Goal: Task Accomplishment & Management: Manage account settings

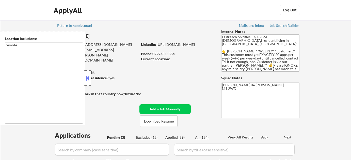
select select ""pending""
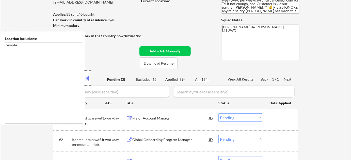
scroll to position [69, 0]
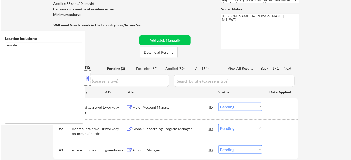
click at [87, 77] on button at bounding box center [87, 79] width 6 height 8
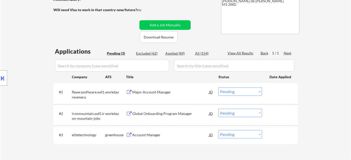
scroll to position [92, 0]
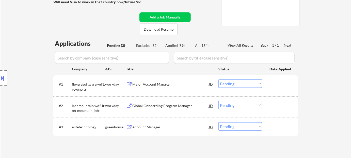
click at [139, 126] on div "Account Manager" at bounding box center [170, 127] width 77 height 5
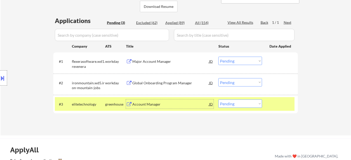
scroll to position [115, 0]
click at [234, 105] on select "Choose an option... Pending Applied Excluded (Questions) Excluded (Expired) Exc…" at bounding box center [240, 103] width 44 height 8
select select ""applied""
click at [218, 99] on select "Choose an option... Pending Applied Excluded (Questions) Excluded (Expired) Exc…" at bounding box center [240, 103] width 44 height 8
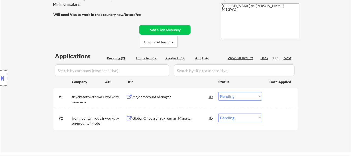
scroll to position [79, 0]
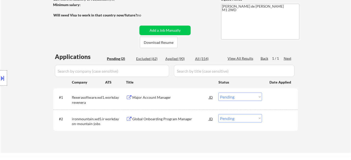
click at [171, 119] on div "Global Onboarding Program Manager" at bounding box center [170, 119] width 77 height 5
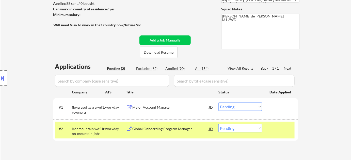
scroll to position [69, 0]
click at [233, 128] on select "Choose an option... Pending Applied Excluded (Questions) Excluded (Expired) Exc…" at bounding box center [240, 128] width 44 height 8
select select ""excluded__bad_match_""
click at [218, 124] on select "Choose an option... Pending Applied Excluded (Questions) Excluded (Expired) Exc…" at bounding box center [240, 128] width 44 height 8
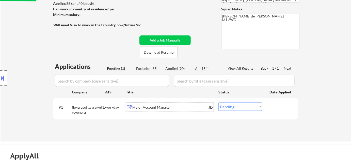
click at [162, 108] on div "Major Account Manager" at bounding box center [170, 107] width 77 height 5
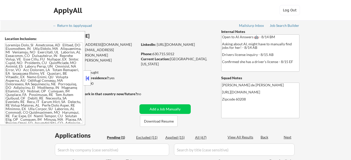
select select ""pending""
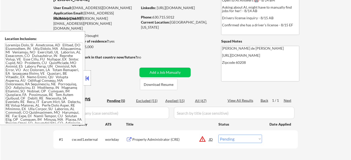
scroll to position [46, 0]
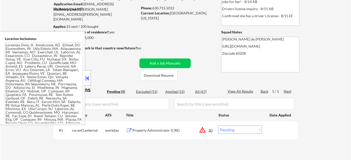
click at [85, 78] on button at bounding box center [87, 79] width 6 height 8
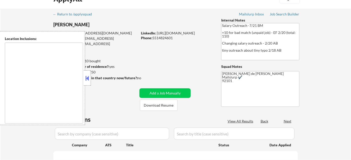
select select ""pending""
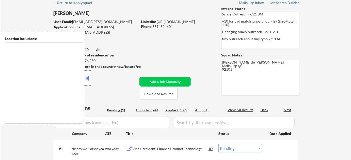
type textarea "San Diego, CA Chula Vista, CA National City, CA La Mesa, CA El Cajon, CA Lemon …"
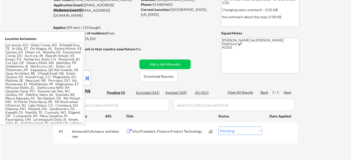
scroll to position [46, 0]
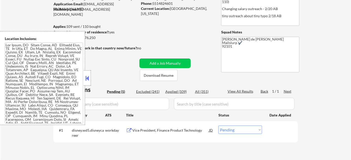
click at [89, 80] on button at bounding box center [87, 79] width 6 height 8
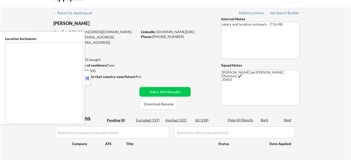
scroll to position [46, 0]
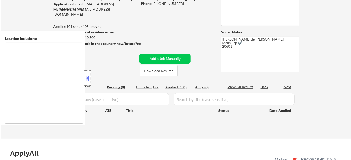
type textarea "Arlington, VA Alexandria, VA Silver Spring, MD Bethesda, MD Falls Church, VA Hy…"
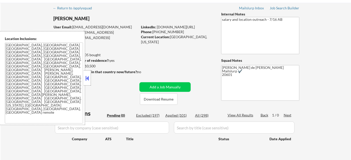
scroll to position [0, 0]
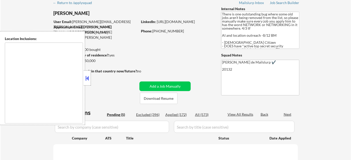
select select ""pending""
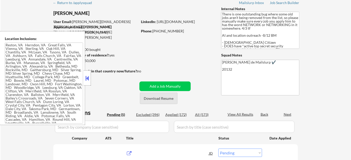
type textarea "[GEOGRAPHIC_DATA], [GEOGRAPHIC_DATA] [GEOGRAPHIC_DATA], [GEOGRAPHIC_DATA] [GEOG…"
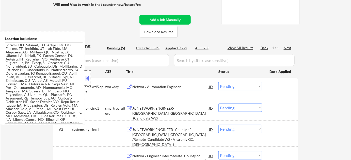
scroll to position [115, 0]
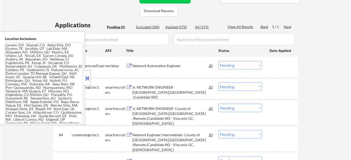
click at [88, 78] on button at bounding box center [87, 79] width 6 height 8
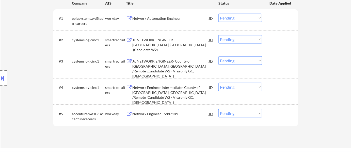
scroll to position [161, 0]
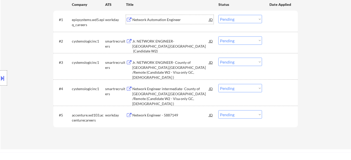
click at [156, 19] on div "Network Automation Engineer" at bounding box center [170, 19] width 77 height 5
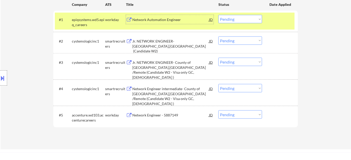
click at [249, 13] on div "#1 epiqsystems.wd5.epiq_careers workday Network Automation Engineer JD Choose a…" at bounding box center [175, 21] width 240 height 17
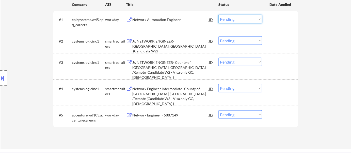
drag, startPoint x: 246, startPoint y: 18, endPoint x: 245, endPoint y: 23, distance: 4.9
click at [246, 18] on select "Choose an option... Pending Applied Excluded (Questions) Excluded (Expired) Exc…" at bounding box center [240, 19] width 44 height 8
click at [218, 15] on select "Choose an option... Pending Applied Excluded (Questions) Excluded (Expired) Exc…" at bounding box center [240, 19] width 44 height 8
select select ""pending""
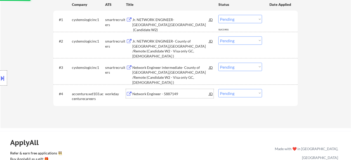
click at [167, 89] on div "Network Engineer - 5887149" at bounding box center [170, 93] width 77 height 9
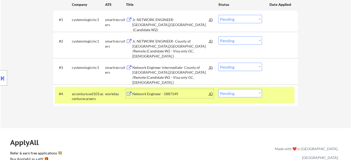
click at [238, 96] on select "Choose an option... Pending Applied Excluded (Questions) Excluded (Expired) Exc…" at bounding box center [240, 93] width 44 height 8
select select ""excluded__expired_""
click at [218, 89] on select "Choose an option... Pending Applied Excluded (Questions) Excluded (Expired) Exc…" at bounding box center [240, 93] width 44 height 8
click at [160, 65] on div "Network Engineer intermediate- County of Fairfax,VA /Remote (Candidate W2 - Vis…" at bounding box center [170, 75] width 77 height 20
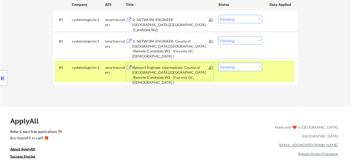
click at [230, 69] on select "Choose an option... Pending Applied Excluded (Questions) Excluded (Expired) Exc…" at bounding box center [240, 67] width 44 height 8
select select ""excluded__expired_""
click at [218, 63] on select "Choose an option... Pending Applied Excluded (Questions) Excluded (Expired) Exc…" at bounding box center [240, 67] width 44 height 8
click at [163, 40] on div "Jr. NETWORK ENGINEER- County of Fairfax,VA /Remote (Candidate W2 - Visa only GC…" at bounding box center [170, 49] width 77 height 20
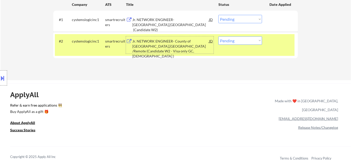
click at [237, 42] on select "Choose an option... Pending Applied Excluded (Questions) Excluded (Expired) Exc…" at bounding box center [240, 41] width 44 height 8
select select ""excluded__bad_match_""
click at [218, 37] on select "Choose an option... Pending Applied Excluded (Questions) Excluded (Expired) Exc…" at bounding box center [240, 41] width 44 height 8
click at [238, 19] on select "Choose an option... Pending Applied Excluded (Questions) Excluded (Expired) Exc…" at bounding box center [240, 19] width 44 height 8
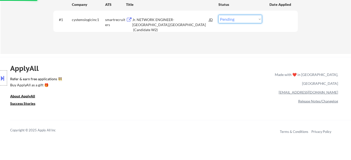
select select ""excluded__bad_match_""
click at [218, 15] on select "Choose an option... Pending Applied Excluded (Questions) Excluded (Expired) Exc…" at bounding box center [240, 19] width 44 height 8
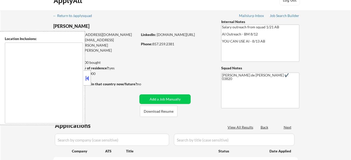
type textarea "[GEOGRAPHIC_DATA], [GEOGRAPHIC_DATA] [GEOGRAPHIC_DATA], [GEOGRAPHIC_DATA] [GEOG…"
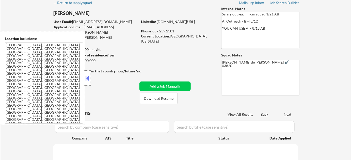
select select ""pending""
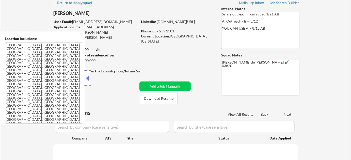
select select ""pending""
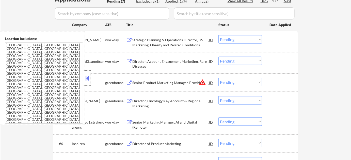
scroll to position [138, 0]
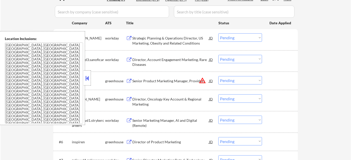
click at [87, 80] on button at bounding box center [87, 79] width 6 height 8
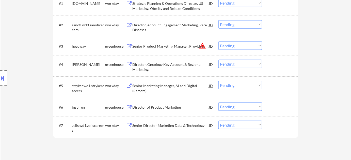
scroll to position [208, 0]
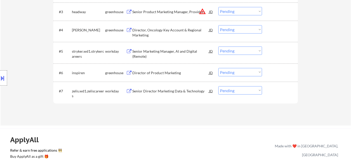
select select ""pending""
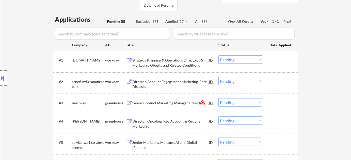
scroll to position [115, 0]
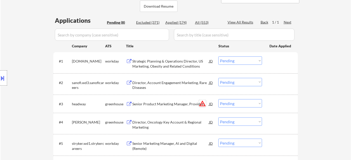
click at [203, 105] on button "warning_amber" at bounding box center [202, 103] width 7 height 7
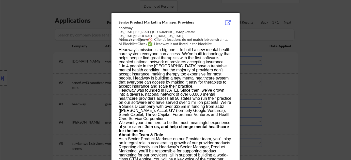
click at [279, 107] on div at bounding box center [175, 80] width 351 height 160
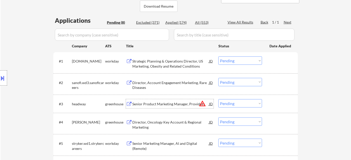
click at [140, 103] on div "Senior Product Marketing Manager, Providers" at bounding box center [170, 104] width 77 height 5
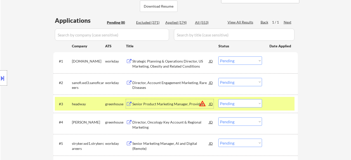
click at [238, 106] on select "Choose an option... Pending Applied Excluded (Questions) Excluded (Expired) Exc…" at bounding box center [240, 103] width 44 height 8
click at [218, 99] on select "Choose an option... Pending Applied Excluded (Questions) Excluded (Expired) Exc…" at bounding box center [240, 103] width 44 height 8
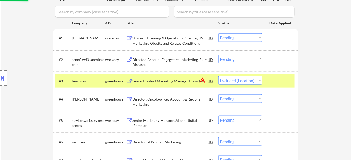
scroll to position [161, 0]
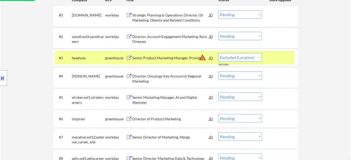
select select ""pending""
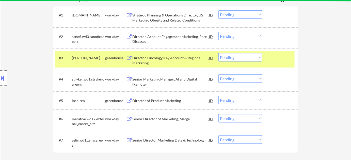
click at [159, 101] on div "Director of Product Marketing" at bounding box center [170, 100] width 77 height 5
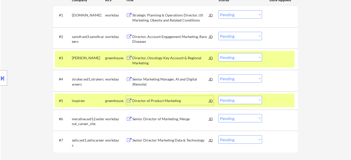
click at [245, 103] on select "Choose an option... Pending Applied Excluded (Questions) Excluded (Expired) Exc…" at bounding box center [240, 100] width 44 height 8
click at [218, 96] on select "Choose an option... Pending Applied Excluded (Questions) Excluded (Expired) Exc…" at bounding box center [240, 100] width 44 height 8
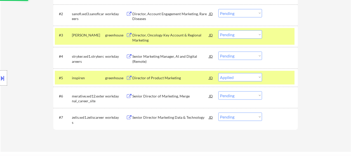
scroll to position [184, 0]
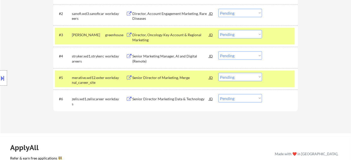
click at [153, 78] on div "Senior Director of Marketing, Merge" at bounding box center [170, 77] width 77 height 5
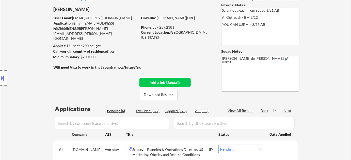
scroll to position [164, 0]
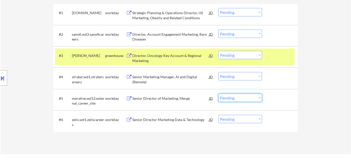
click at [232, 99] on select "Choose an option... Pending Applied Excluded (Questions) Excluded (Expired) Exc…" at bounding box center [240, 98] width 44 height 8
click at [218, 94] on select "Choose an option... Pending Applied Excluded (Questions) Excluded (Expired) Exc…" at bounding box center [240, 98] width 44 height 8
select select ""pending""
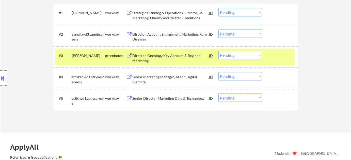
click at [159, 80] on div "Senior Marketing Manager, AI and Digital (Remote)" at bounding box center [170, 80] width 77 height 10
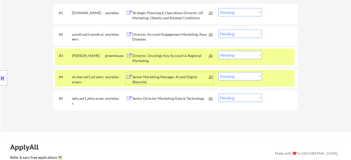
click at [229, 76] on select "Choose an option... Pending Applied Excluded (Questions) Excluded (Expired) Exc…" at bounding box center [240, 76] width 44 height 8
click at [218, 72] on select "Choose an option... Pending Applied Excluded (Questions) Excluded (Expired) Exc…" at bounding box center [240, 76] width 44 height 8
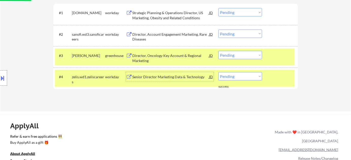
click at [159, 78] on div "Senior Director Marketing Data & Technology" at bounding box center [170, 77] width 77 height 5
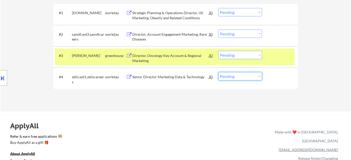
click at [229, 78] on select "Choose an option... Pending Applied Excluded (Questions) Excluded (Expired) Exc…" at bounding box center [240, 76] width 44 height 8
select select ""excluded__bad_match_""
click at [218, 72] on select "Choose an option... Pending Applied Excluded (Questions) Excluded (Expired) Exc…" at bounding box center [240, 76] width 44 height 8
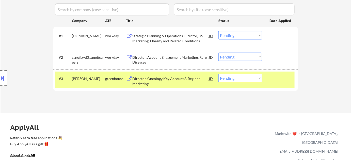
scroll to position [117, 0]
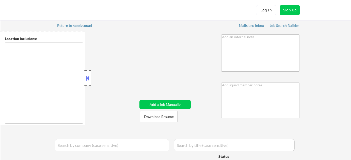
type textarea "Flor de Mae 78702"
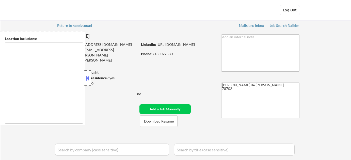
select select ""pending""
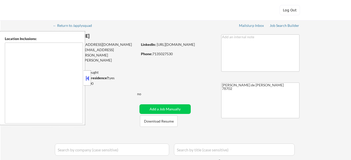
select select ""pending""
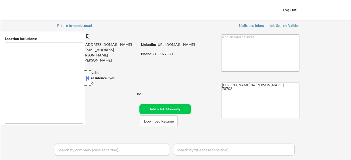
select select ""pending""
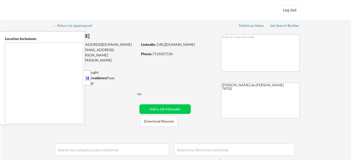
select select ""pending""
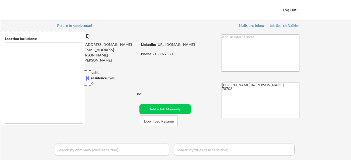
select select ""pending""
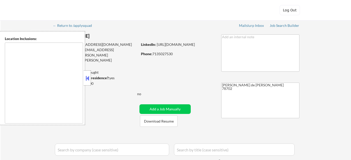
select select ""pending""
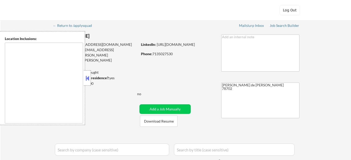
select select ""pending""
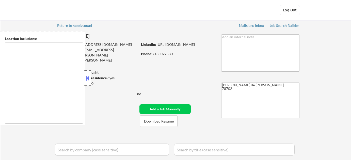
select select ""pending""
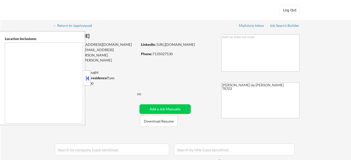
select select ""pending""
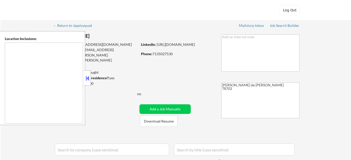
select select ""pending""
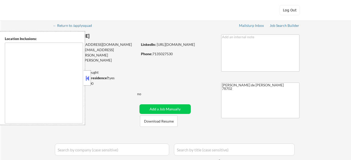
select select ""pending""
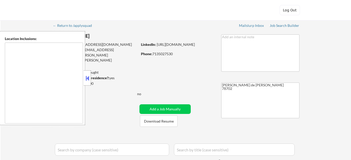
select select ""pending""
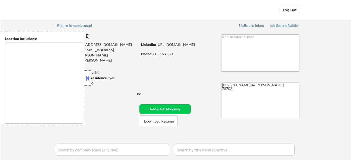
select select ""pending""
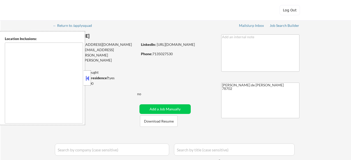
select select ""pending""
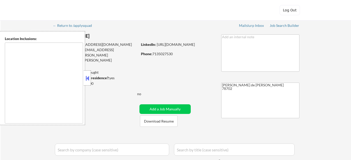
select select ""pending""
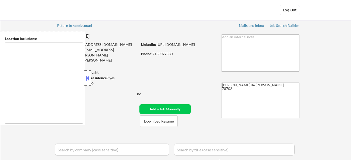
select select ""pending""
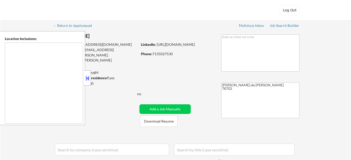
select select ""pending""
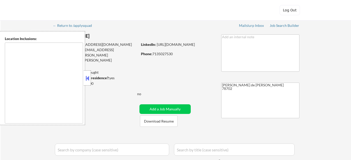
select select ""pending""
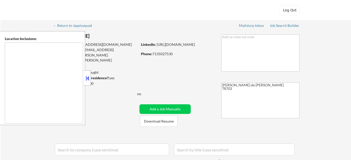
select select ""pending""
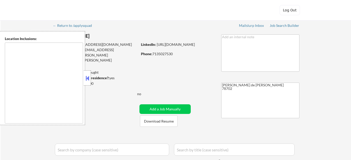
select select ""pending""
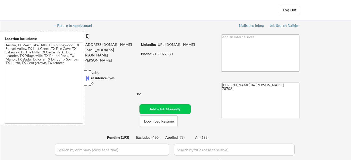
type textarea "Austin, TX West Lake Hills, TX Rollingwood, TX Sunset Valley, TX Lost Creek, TX…"
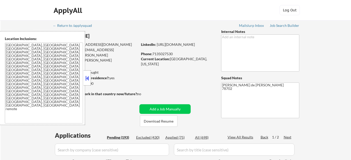
scroll to position [23, 0]
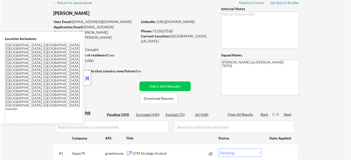
click at [86, 83] on div at bounding box center [87, 78] width 7 height 15
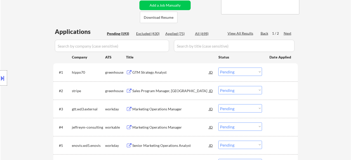
scroll to position [112, 0]
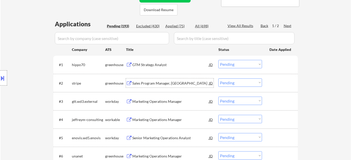
click at [158, 79] on div "Sales Program Manager, AMER" at bounding box center [170, 83] width 77 height 9
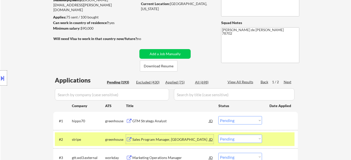
scroll to position [43, 0]
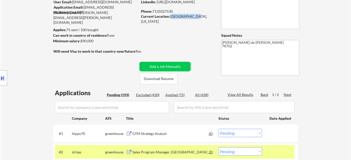
drag, startPoint x: 171, startPoint y: 15, endPoint x: 189, endPoint y: 17, distance: 18.6
click at [189, 17] on div "Current Location: Austin, Texas" at bounding box center [177, 19] width 72 height 10
copy div "Austin, Texas"
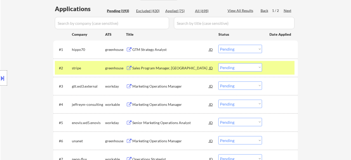
scroll to position [135, 0]
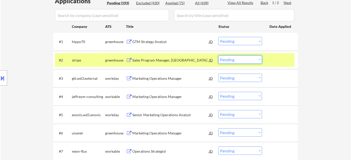
click at [232, 62] on select "Choose an option... Pending Applied Excluded (Questions) Excluded (Expired) Exc…" at bounding box center [240, 60] width 44 height 8
click at [218, 56] on select "Choose an option... Pending Applied Excluded (Questions) Excluded (Expired) Exc…" at bounding box center [240, 60] width 44 height 8
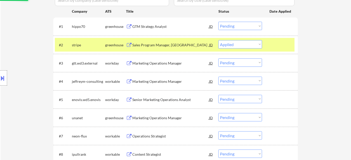
scroll to position [158, 0]
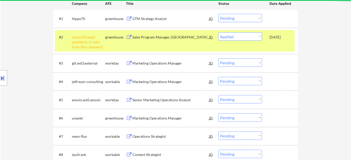
select select ""pending""
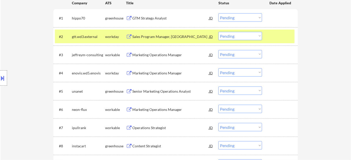
scroll to position [181, 0]
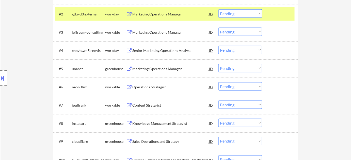
click at [156, 52] on div "Senior Marketing Operations Analyst" at bounding box center [170, 50] width 77 height 5
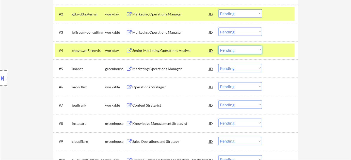
click at [229, 51] on select "Choose an option... Pending Applied Excluded (Questions) Excluded (Expired) Exc…" at bounding box center [240, 50] width 44 height 8
click at [218, 46] on select "Choose an option... Pending Applied Excluded (Questions) Excluded (Expired) Exc…" at bounding box center [240, 50] width 44 height 8
select select ""pending""
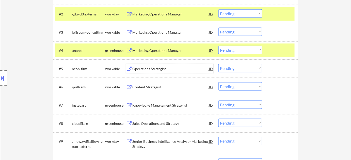
click at [156, 70] on div "Operations Strategist" at bounding box center [170, 68] width 77 height 5
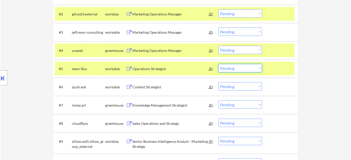
click at [240, 69] on select "Choose an option... Pending Applied Excluded (Questions) Excluded (Expired) Exc…" at bounding box center [240, 68] width 44 height 8
click at [218, 64] on select "Choose an option... Pending Applied Excluded (Questions) Excluded (Expired) Exc…" at bounding box center [240, 68] width 44 height 8
select select ""pending""
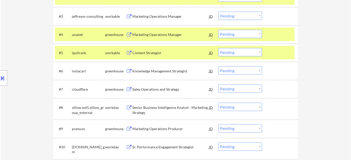
scroll to position [204, 0]
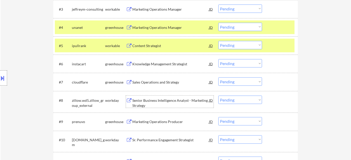
click at [134, 101] on div "Senior Business Intelligence Analyst - Marketing Strategy" at bounding box center [170, 103] width 77 height 10
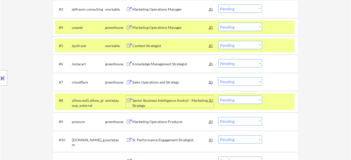
click at [241, 100] on select "Choose an option... Pending Applied Excluded (Questions) Excluded (Expired) Exc…" at bounding box center [240, 100] width 44 height 8
click at [218, 96] on select "Choose an option... Pending Applied Excluded (Questions) Excluded (Expired) Exc…" at bounding box center [240, 100] width 44 height 8
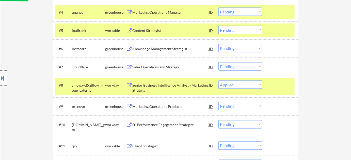
scroll to position [250, 0]
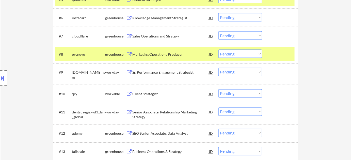
click at [161, 57] on div "Marketing Operations Producer" at bounding box center [170, 54] width 77 height 5
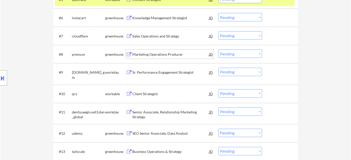
click at [233, 56] on select "Choose an option... Pending Applied Excluded (Questions) Excluded (Expired) Exc…" at bounding box center [240, 54] width 44 height 8
click at [218, 50] on select "Choose an option... Pending Applied Excluded (Questions) Excluded (Expired) Exc…" at bounding box center [240, 54] width 44 height 8
click at [147, 72] on div "Sr. Performance Engagement Strategist" at bounding box center [170, 72] width 77 height 5
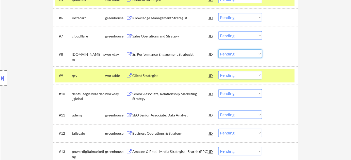
drag, startPoint x: 232, startPoint y: 54, endPoint x: 231, endPoint y: 57, distance: 3.6
click at [232, 54] on select "Choose an option... Pending Applied Excluded (Questions) Excluded (Expired) Exc…" at bounding box center [240, 54] width 44 height 8
click at [218, 50] on select "Choose an option... Pending Applied Excluded (Questions) Excluded (Expired) Exc…" at bounding box center [240, 54] width 44 height 8
select select ""pending""
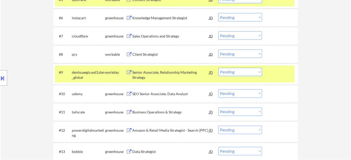
click at [144, 74] on div "Senior Associate, Relationship Marketing Strategy" at bounding box center [170, 75] width 77 height 10
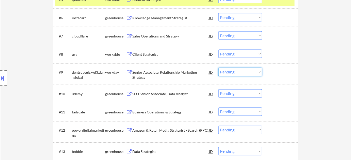
click at [234, 74] on select "Choose an option... Pending Applied Excluded (Questions) Excluded (Expired) Exc…" at bounding box center [240, 72] width 44 height 8
click at [244, 74] on select "Choose an option... Pending Applied Excluded (Questions) Excluded (Expired) Exc…" at bounding box center [240, 72] width 44 height 8
click at [218, 68] on select "Choose an option... Pending Applied Excluded (Questions) Excluded (Expired) Exc…" at bounding box center [240, 72] width 44 height 8
click at [165, 96] on div "SEO Senior Associate, Data Analyst" at bounding box center [170, 94] width 77 height 5
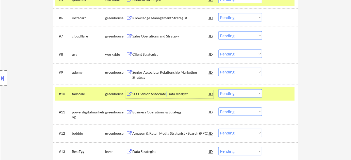
click at [227, 94] on select "Choose an option... Pending Applied Excluded (Questions) Excluded (Expired) Exc…" at bounding box center [240, 94] width 44 height 8
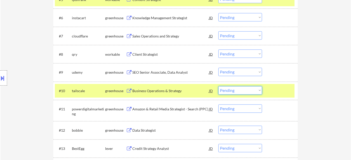
click at [237, 73] on select "Choose an option... Pending Applied Excluded (Questions) Excluded (Expired) Exc…" at bounding box center [240, 72] width 44 height 8
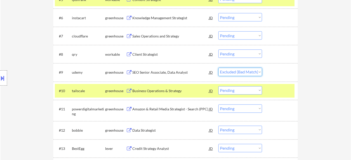
click at [218, 68] on select "Choose an option... Pending Applied Excluded (Questions) Excluded (Expired) Exc…" at bounding box center [240, 72] width 44 height 8
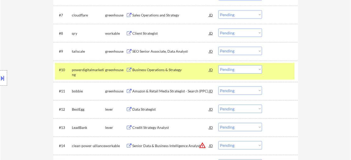
scroll to position [273, 0]
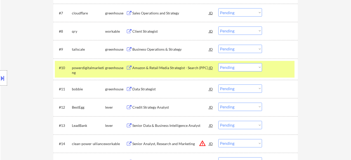
click at [167, 52] on div "Business Operations & Strategy" at bounding box center [170, 49] width 77 height 5
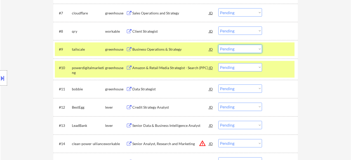
drag, startPoint x: 240, startPoint y: 48, endPoint x: 240, endPoint y: 51, distance: 3.0
click at [240, 48] on select "Choose an option... Pending Applied Excluded (Questions) Excluded (Expired) Exc…" at bounding box center [240, 49] width 44 height 8
click at [218, 45] on select "Choose an option... Pending Applied Excluded (Questions) Excluded (Expired) Exc…" at bounding box center [240, 49] width 44 height 8
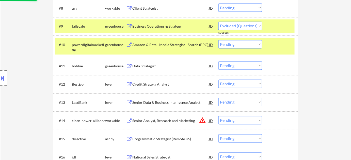
select select ""pending""
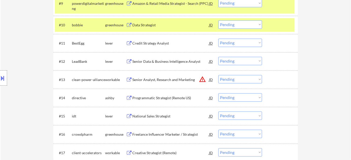
scroll to position [342, 0]
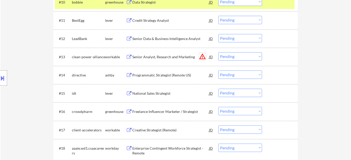
click at [201, 55] on button "warning_amber" at bounding box center [202, 56] width 7 height 7
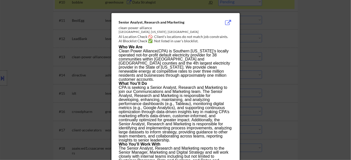
click at [267, 65] on div at bounding box center [175, 80] width 351 height 160
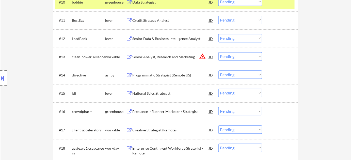
click at [228, 59] on select "Choose an option... Pending Applied Excluded (Questions) Excluded (Expired) Exc…" at bounding box center [240, 56] width 44 height 8
click at [218, 52] on select "Choose an option... Pending Applied Excluded (Questions) Excluded (Expired) Exc…" at bounding box center [240, 56] width 44 height 8
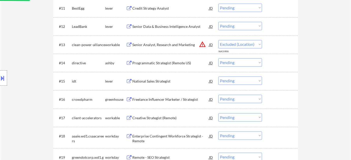
select select ""pending""
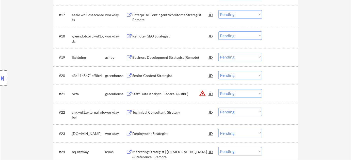
scroll to position [481, 0]
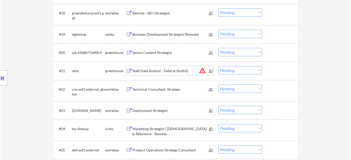
click at [176, 69] on div "Staff Data Analyst - Federal (Auth0)" at bounding box center [170, 71] width 77 height 5
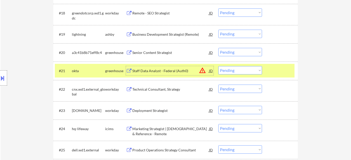
click at [241, 71] on select "Choose an option... Pending Applied Excluded (Questions) Excluded (Expired) Exc…" at bounding box center [240, 70] width 44 height 8
click at [218, 66] on select "Choose an option... Pending Applied Excluded (Questions) Excluded (Expired) Exc…" at bounding box center [240, 70] width 44 height 8
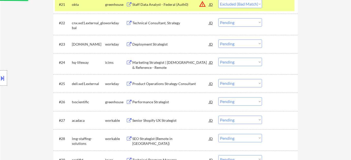
scroll to position [550, 0]
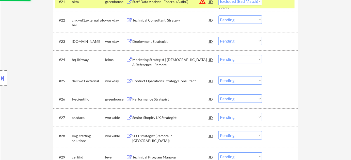
select select ""pending""
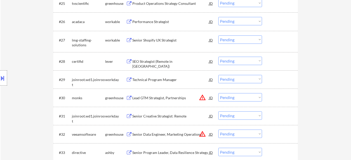
scroll to position [642, 0]
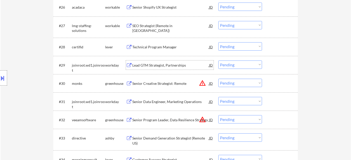
click at [166, 65] on div "Lead GTM Strategist, Partnerships" at bounding box center [170, 65] width 77 height 5
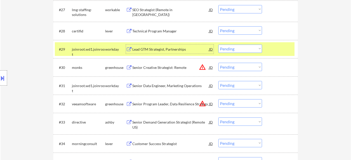
scroll to position [665, 0]
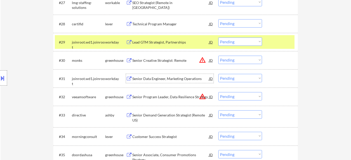
click at [161, 82] on div "Senior Data Engineer, Marketing Operations" at bounding box center [170, 78] width 77 height 9
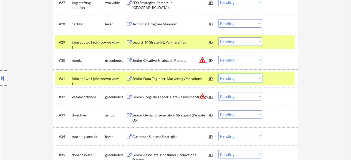
click at [249, 82] on select "Choose an option... Pending Applied Excluded (Questions) Excluded (Expired) Exc…" at bounding box center [240, 78] width 44 height 8
click at [218, 74] on select "Choose an option... Pending Applied Excluded (Questions) Excluded (Expired) Exc…" at bounding box center [240, 78] width 44 height 8
select select ""pending""
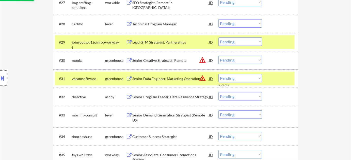
click at [205, 60] on button "warning_amber" at bounding box center [202, 60] width 7 height 7
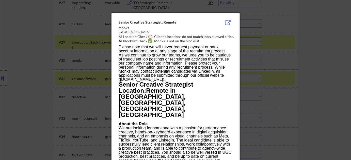
click at [319, 77] on div at bounding box center [175, 80] width 351 height 160
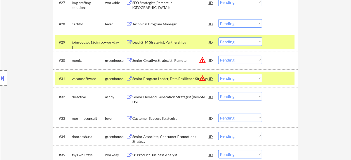
click at [245, 60] on select "Choose an option... Pending Applied Excluded (Questions) Excluded (Expired) Exc…" at bounding box center [240, 60] width 44 height 8
click at [218, 56] on select "Choose an option... Pending Applied Excluded (Questions) Excluded (Expired) Exc…" at bounding box center [240, 60] width 44 height 8
select select ""pending""
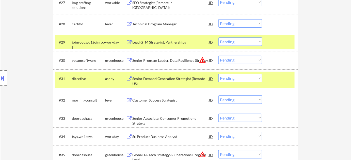
scroll to position [688, 0]
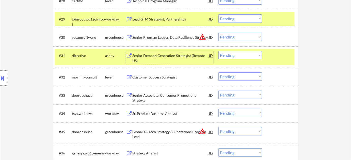
click at [144, 55] on div "Senior Demand Generation Strategist (Remote US)" at bounding box center [170, 58] width 77 height 10
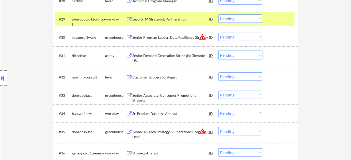
click at [230, 52] on select "Choose an option... Pending Applied Excluded (Questions) Excluded (Expired) Exc…" at bounding box center [240, 55] width 44 height 8
click at [218, 51] on select "Choose an option... Pending Applied Excluded (Questions) Excluded (Expired) Exc…" at bounding box center [240, 55] width 44 height 8
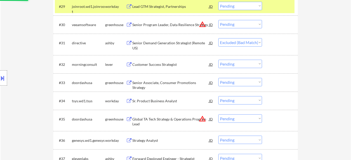
scroll to position [712, 0]
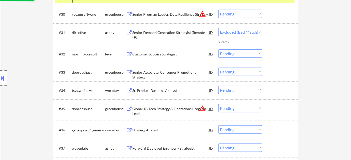
select select ""pending""
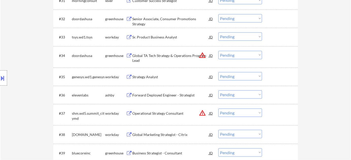
scroll to position [758, 0]
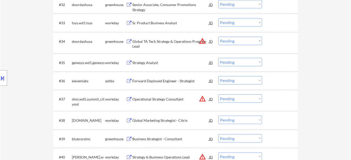
drag, startPoint x: 224, startPoint y: 80, endPoint x: 227, endPoint y: 84, distance: 4.9
click at [224, 80] on select "Choose an option... Pending Applied Excluded (Questions) Excluded (Expired) Exc…" at bounding box center [240, 80] width 44 height 8
click at [218, 76] on select "Choose an option... Pending Applied Excluded (Questions) Excluded (Expired) Exc…" at bounding box center [240, 80] width 44 height 8
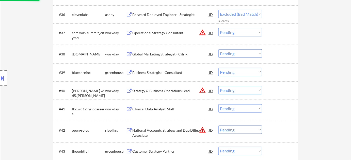
scroll to position [827, 0]
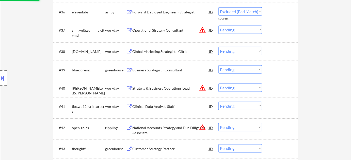
select select ""pending""
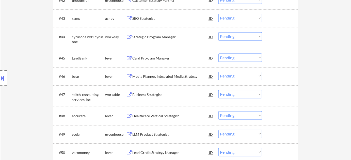
scroll to position [965, 0]
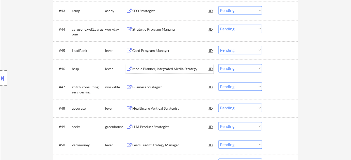
click at [183, 72] on div "Media Planner, Integrated Media Strategy" at bounding box center [170, 68] width 77 height 9
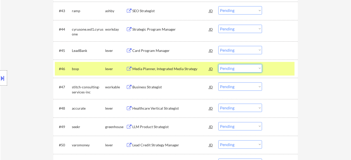
drag, startPoint x: 227, startPoint y: 66, endPoint x: 228, endPoint y: 71, distance: 4.5
click at [227, 66] on select "Choose an option... Pending Applied Excluded (Questions) Excluded (Expired) Exc…" at bounding box center [240, 68] width 44 height 8
click at [218, 64] on select "Choose an option... Pending Applied Excluded (Questions) Excluded (Expired) Exc…" at bounding box center [240, 68] width 44 height 8
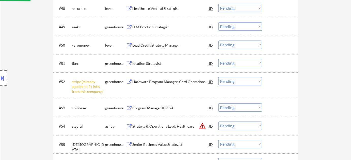
scroll to position [1080, 0]
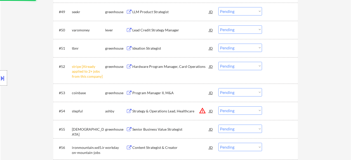
select select ""pending""
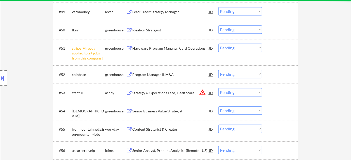
click at [235, 48] on select "Choose an option... Pending Applied Excluded (Questions) Excluded (Expired) Exc…" at bounding box center [240, 48] width 44 height 8
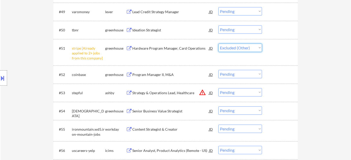
click at [218, 44] on select "Choose an option... Pending Applied Excluded (Questions) Excluded (Expired) Exc…" at bounding box center [240, 48] width 44 height 8
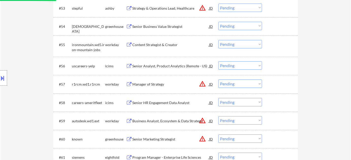
scroll to position [1173, 0]
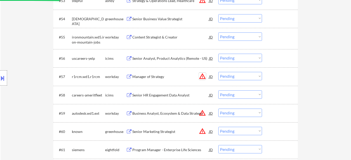
click at [203, 78] on button "warning_amber" at bounding box center [202, 76] width 7 height 7
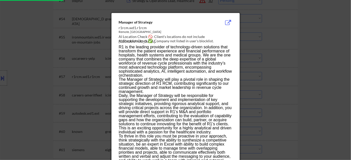
click at [294, 88] on div at bounding box center [175, 80] width 351 height 160
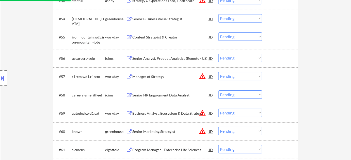
click at [154, 77] on div "Manager of Strategy" at bounding box center [170, 76] width 77 height 5
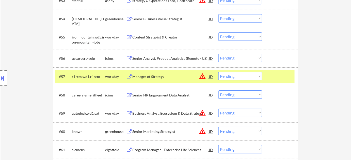
select select ""pending""
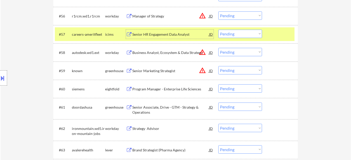
scroll to position [1219, 0]
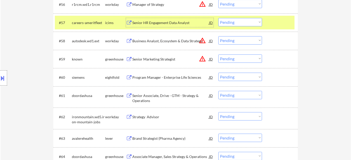
click at [239, 9] on div "#56 r1rcm.wd1.r1rcm workday Manager of Strategy JD warning_amber Choose an opti…" at bounding box center [175, 4] width 240 height 14
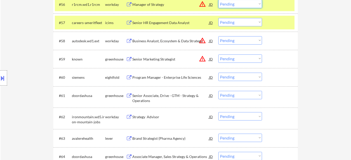
click at [242, 6] on select "Choose an option... Pending Applied Excluded (Questions) Excluded (Expired) Exc…" at bounding box center [240, 4] width 44 height 8
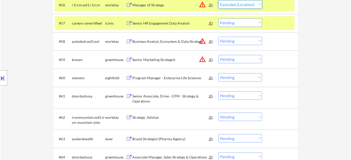
click at [218, 0] on select "Choose an option... Pending Applied Excluded (Questions) Excluded (Expired) Exc…" at bounding box center [240, 4] width 44 height 8
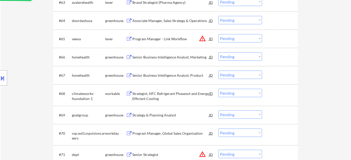
scroll to position [1357, 0]
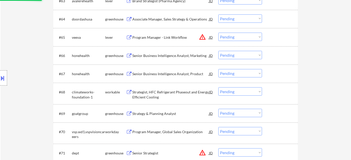
select select ""pending""
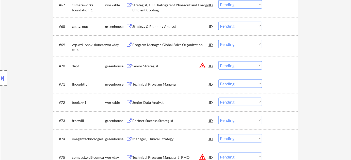
scroll to position [1426, 0]
click at [160, 103] on div "Senior Data Analyst" at bounding box center [170, 102] width 77 height 5
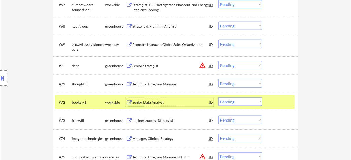
click at [234, 103] on select "Choose an option... Pending Applied Excluded (Questions) Excluded (Expired) Exc…" at bounding box center [240, 102] width 44 height 8
click at [218, 98] on select "Choose an option... Pending Applied Excluded (Questions) Excluded (Expired) Exc…" at bounding box center [240, 102] width 44 height 8
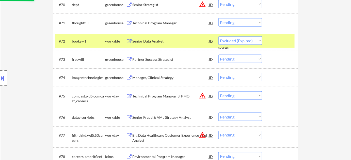
scroll to position [1495, 0]
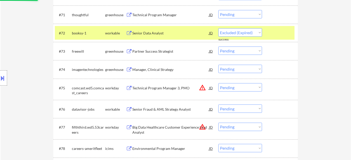
select select ""pending""
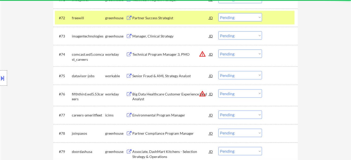
scroll to position [1518, 0]
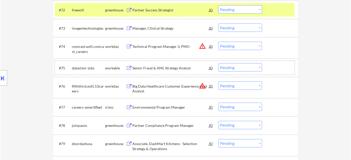
click at [162, 62] on div "#75 datavisor-jobs workable Senior Fraud & AML Strategy Analyst JD warning_ambe…" at bounding box center [175, 68] width 240 height 14
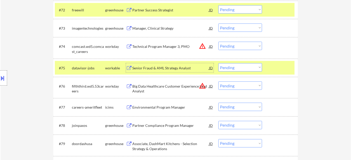
click at [158, 67] on div "Senior Fraud & AML Strategy Analyst" at bounding box center [170, 68] width 77 height 5
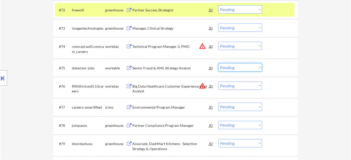
drag, startPoint x: 226, startPoint y: 65, endPoint x: 232, endPoint y: 71, distance: 8.4
click at [226, 65] on select "Choose an option... Pending Applied Excluded (Questions) Excluded (Expired) Exc…" at bounding box center [240, 67] width 44 height 8
click at [218, 63] on select "Choose an option... Pending Applied Excluded (Questions) Excluded (Expired) Exc…" at bounding box center [240, 67] width 44 height 8
select select ""pending""
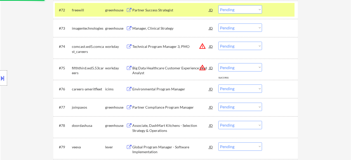
click at [201, 66] on button "warning_amber" at bounding box center [202, 67] width 7 height 7
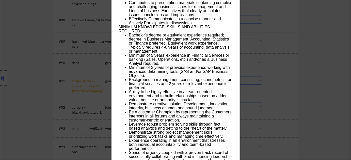
scroll to position [1818, 0]
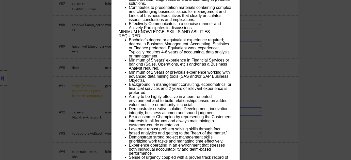
click at [276, 95] on div at bounding box center [175, 80] width 351 height 160
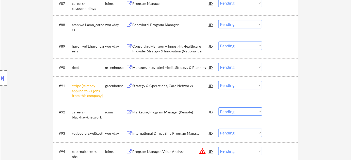
click at [233, 86] on select "Choose an option... Pending Applied Excluded (Questions) Excluded (Expired) Exc…" at bounding box center [240, 85] width 44 height 8
click at [218, 81] on select "Choose an option... Pending Applied Excluded (Questions) Excluded (Expired) Exc…" at bounding box center [240, 85] width 44 height 8
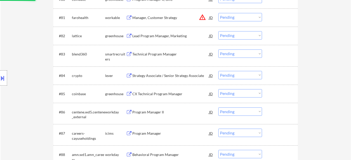
scroll to position [1680, 0]
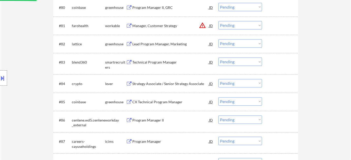
select select ""pending""
click at [159, 44] on div "Lead Program Manager, Marketing" at bounding box center [170, 44] width 77 height 5
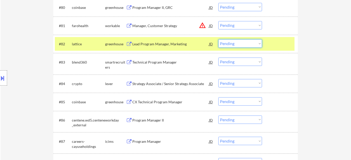
click at [240, 46] on select "Choose an option... Pending Applied Excluded (Questions) Excluded (Expired) Exc…" at bounding box center [240, 43] width 44 height 8
click at [218, 39] on select "Choose an option... Pending Applied Excluded (Questions) Excluded (Expired) Exc…" at bounding box center [240, 43] width 44 height 8
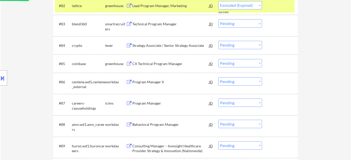
scroll to position [1726, 0]
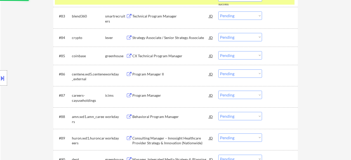
select select ""pending""
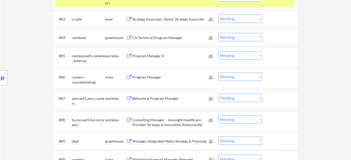
scroll to position [1749, 0]
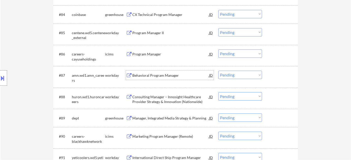
click at [162, 74] on div "Behavioral Program Manager" at bounding box center [170, 75] width 77 height 5
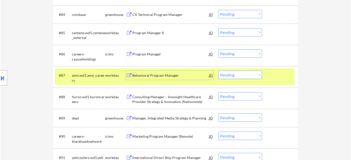
click at [238, 76] on select "Choose an option... Pending Applied Excluded (Questions) Excluded (Expired) Exc…" at bounding box center [240, 75] width 44 height 8
click at [218, 71] on select "Choose an option... Pending Applied Excluded (Questions) Excluded (Expired) Exc…" at bounding box center [240, 75] width 44 height 8
select select ""pending""
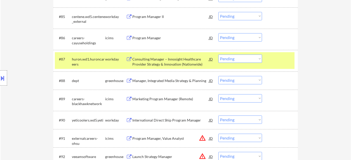
scroll to position [1772, 0]
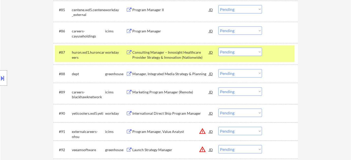
click at [168, 76] on div "Manager, Integrated Media Strategy & Planning" at bounding box center [170, 74] width 77 height 5
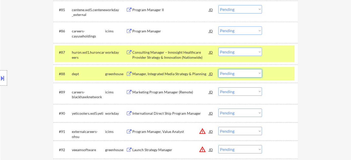
drag, startPoint x: 231, startPoint y: 74, endPoint x: 233, endPoint y: 77, distance: 3.0
click at [231, 74] on select "Choose an option... Pending Applied Excluded (Questions) Excluded (Expired) Exc…" at bounding box center [240, 73] width 44 height 8
click at [218, 69] on select "Choose an option... Pending Applied Excluded (Questions) Excluded (Expired) Exc…" at bounding box center [240, 73] width 44 height 8
click at [168, 92] on div "Marketing Program Manager (Remote)" at bounding box center [170, 92] width 77 height 5
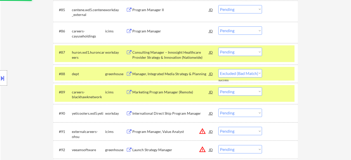
select select ""pending""
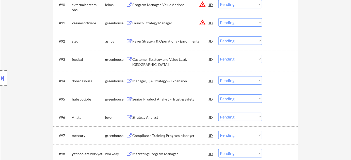
scroll to position [1887, 0]
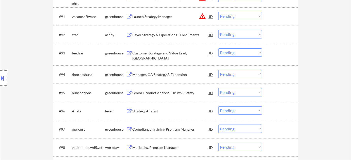
click at [137, 54] on div "Customer Strategy and Value Lead, North America" at bounding box center [170, 56] width 77 height 10
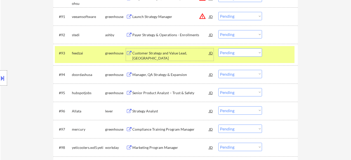
click at [252, 50] on select "Choose an option... Pending Applied Excluded (Questions) Excluded (Expired) Exc…" at bounding box center [240, 52] width 44 height 8
click at [218, 48] on select "Choose an option... Pending Applied Excluded (Questions) Excluded (Expired) Exc…" at bounding box center [240, 52] width 44 height 8
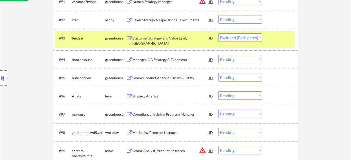
scroll to position [1910, 0]
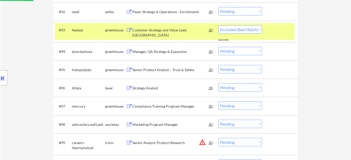
select select ""pending""
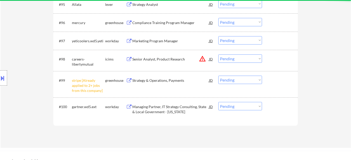
scroll to position [1980, 0]
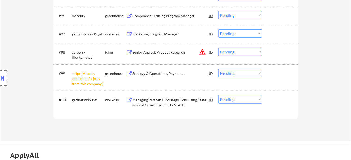
click at [241, 72] on select "Choose an option... Pending Applied Excluded (Questions) Excluded (Expired) Exc…" at bounding box center [240, 73] width 44 height 8
click at [218, 69] on select "Choose an option... Pending Applied Excluded (Questions) Excluded (Expired) Exc…" at bounding box center [240, 73] width 44 height 8
click at [201, 51] on button "warning_amber" at bounding box center [202, 51] width 7 height 7
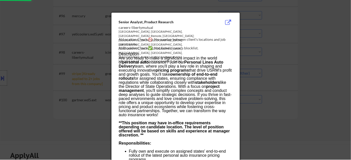
select select ""pending""
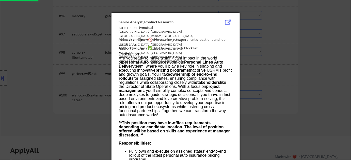
click at [292, 89] on div at bounding box center [175, 80] width 351 height 160
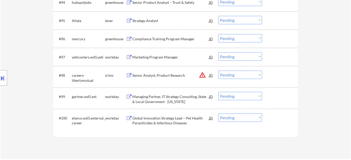
scroll to position [1934, 0]
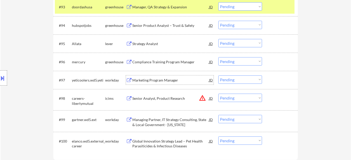
click at [170, 80] on div "Marketing Program Manager" at bounding box center [170, 80] width 77 height 5
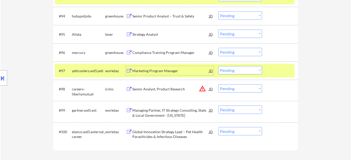
scroll to position [1957, 0]
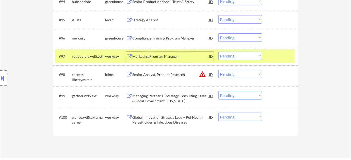
click at [175, 56] on div "Marketing Program Manager" at bounding box center [170, 56] width 77 height 5
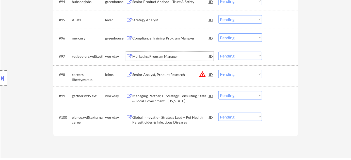
click at [147, 57] on div "Marketing Program Manager" at bounding box center [170, 56] width 77 height 5
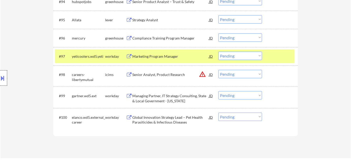
click at [2, 74] on div at bounding box center [3, 78] width 7 height 15
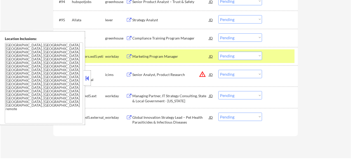
click at [89, 77] on button at bounding box center [87, 79] width 6 height 8
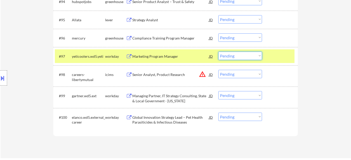
click at [226, 55] on select "Choose an option... Pending Applied Excluded (Questions) Excluded (Expired) Exc…" at bounding box center [240, 56] width 44 height 8
click at [218, 52] on select "Choose an option... Pending Applied Excluded (Questions) Excluded (Expired) Exc…" at bounding box center [240, 56] width 44 height 8
select select ""pending""
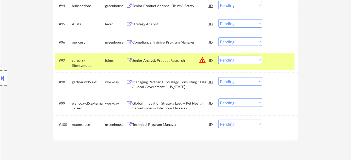
scroll to position [1981, 0]
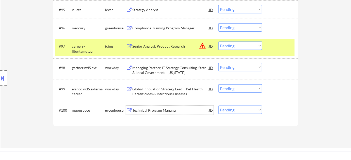
click at [156, 112] on div "Technical Program Manager" at bounding box center [170, 110] width 77 height 5
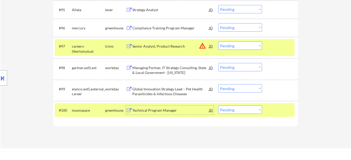
click at [245, 109] on select "Choose an option... Pending Applied Excluded (Questions) Excluded (Expired) Exc…" at bounding box center [240, 110] width 44 height 8
click at [218, 106] on select "Choose an option... Pending Applied Excluded (Questions) Excluded (Expired) Exc…" at bounding box center [240, 110] width 44 height 8
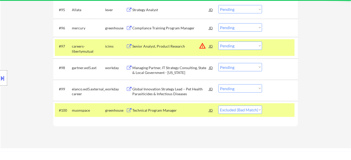
select select ""pending""
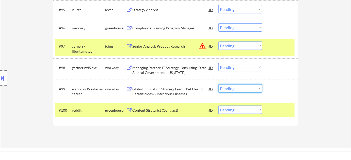
click at [242, 90] on select "Choose an option... Pending Applied Excluded (Questions) Excluded (Expired) Exc…" at bounding box center [240, 88] width 44 height 8
click at [218, 84] on select "Choose an option... Pending Applied Excluded (Questions) Excluded (Expired) Exc…" at bounding box center [240, 88] width 44 height 8
select select ""pending""
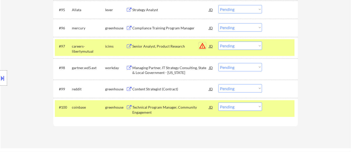
click at [202, 46] on button "warning_amber" at bounding box center [202, 45] width 7 height 7
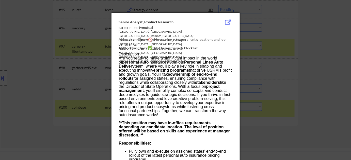
click at [292, 81] on div at bounding box center [175, 80] width 351 height 160
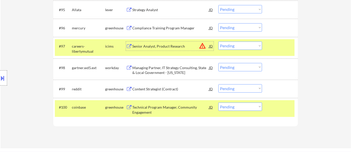
click at [165, 47] on div "Senior Analyst, Product Research" at bounding box center [170, 46] width 77 height 5
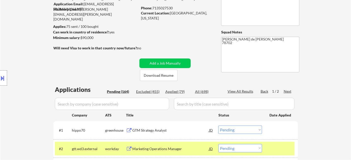
scroll to position [1952, 0]
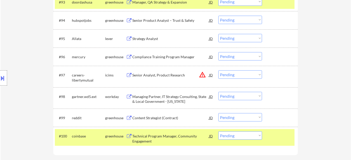
click at [205, 74] on button "warning_amber" at bounding box center [202, 74] width 7 height 7
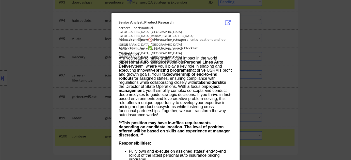
click at [302, 68] on div at bounding box center [175, 80] width 351 height 160
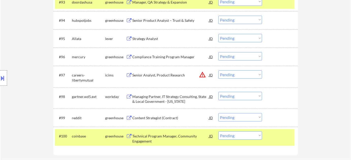
drag, startPoint x: 245, startPoint y: 74, endPoint x: 244, endPoint y: 77, distance: 3.3
click at [245, 74] on select "Choose an option... Pending Applied Excluded (Questions) Excluded (Expired) Exc…" at bounding box center [240, 75] width 44 height 8
click at [218, 71] on select "Choose an option... Pending Applied Excluded (Questions) Excluded (Expired) Exc…" at bounding box center [240, 75] width 44 height 8
select select ""pending""
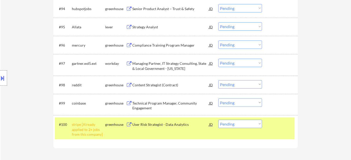
scroll to position [1975, 0]
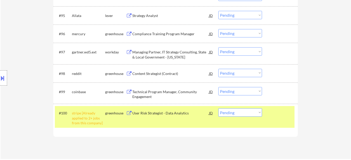
click at [262, 117] on div "#100 stripe [Already applied to 2+ jobs from this company] greenhouse User Risk…" at bounding box center [175, 117] width 240 height 22
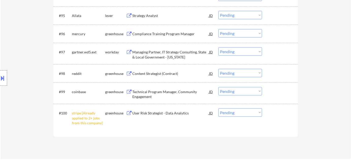
click at [258, 115] on select "Choose an option... Pending Applied Excluded (Questions) Excluded (Expired) Exc…" at bounding box center [240, 113] width 44 height 8
click at [218, 109] on select "Choose an option... Pending Applied Excluded (Questions) Excluded (Expired) Exc…" at bounding box center [240, 113] width 44 height 8
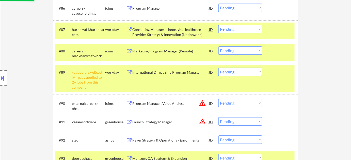
scroll to position [1801, 0]
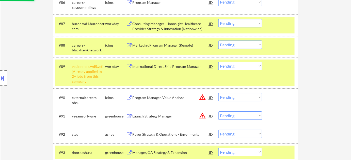
select select ""pending""
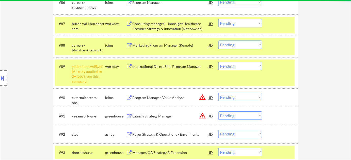
click at [255, 69] on select "Choose an option... Pending Applied Excluded (Questions) Excluded (Expired) Exc…" at bounding box center [240, 66] width 44 height 8
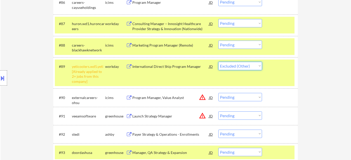
click at [218, 62] on select "Choose an option... Pending Applied Excluded (Questions) Excluded (Expired) Exc…" at bounding box center [240, 66] width 44 height 8
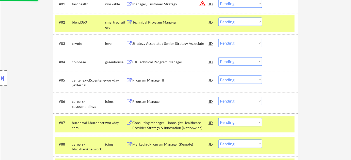
select select ""pending""
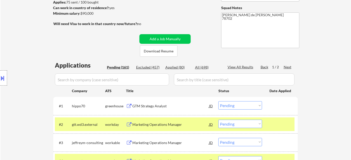
scroll to position [56, 0]
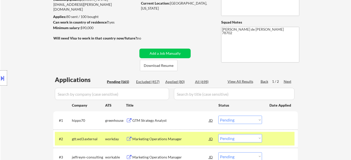
click at [285, 81] on div "Next" at bounding box center [287, 81] width 8 height 5
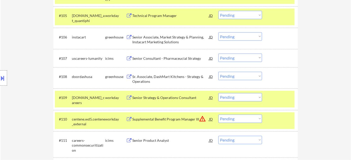
scroll to position [263, 0]
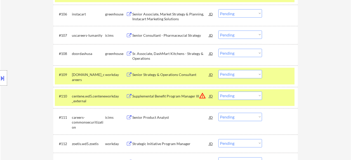
click at [253, 96] on select "Choose an option... Pending Applied Excluded (Questions) Excluded (Expired) Exc…" at bounding box center [240, 96] width 44 height 8
click at [218, 92] on select "Choose an option... Pending Applied Excluded (Questions) Excluded (Expired) Exc…" at bounding box center [240, 96] width 44 height 8
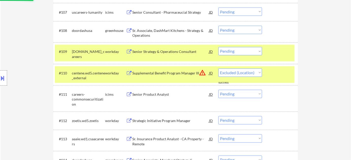
select select ""pending""
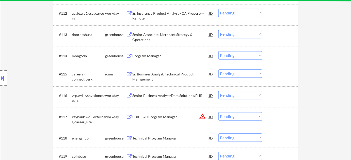
scroll to position [402, 0]
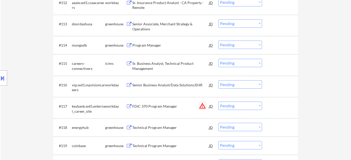
click at [201, 106] on button "warning_amber" at bounding box center [202, 106] width 7 height 7
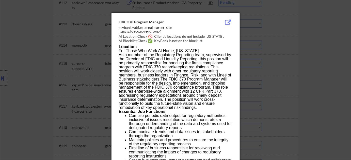
click at [288, 103] on div at bounding box center [175, 80] width 351 height 160
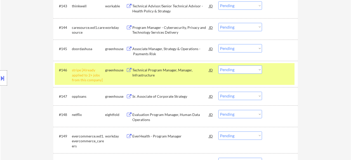
scroll to position [1048, 0]
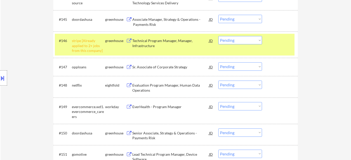
click at [255, 39] on select "Choose an option... Pending Applied Excluded (Questions) Excluded (Expired) Exc…" at bounding box center [240, 40] width 44 height 8
click at [218, 36] on select "Choose an option... Pending Applied Excluded (Questions) Excluded (Expired) Exc…" at bounding box center [240, 40] width 44 height 8
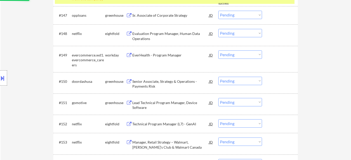
select select ""pending""
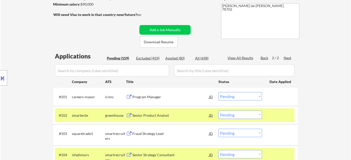
scroll to position [69, 0]
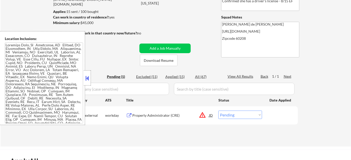
scroll to position [69, 0]
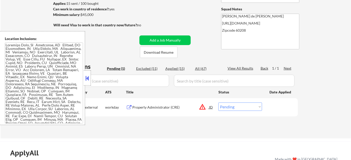
click at [89, 79] on button at bounding box center [87, 79] width 6 height 8
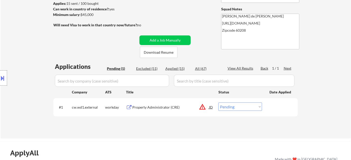
click at [2, 81] on button at bounding box center [3, 78] width 6 height 8
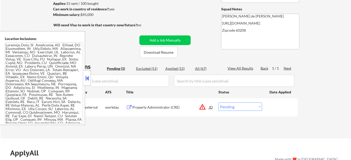
click at [22, 72] on textarea at bounding box center [44, 83] width 78 height 81
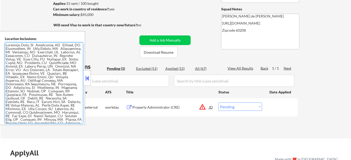
click at [44, 95] on textarea at bounding box center [44, 83] width 78 height 81
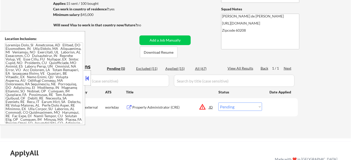
scroll to position [0, 0]
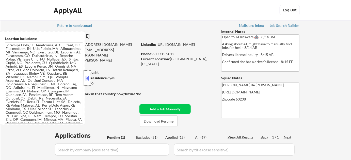
click at [88, 82] on div at bounding box center [87, 78] width 7 height 15
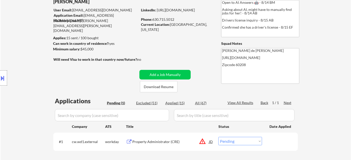
scroll to position [46, 0]
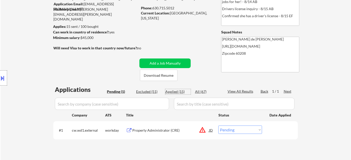
click at [177, 91] on div "Applied (15)" at bounding box center [177, 91] width 25 height 5
select select ""applied""
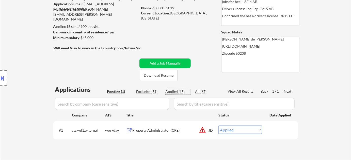
select select ""applied""
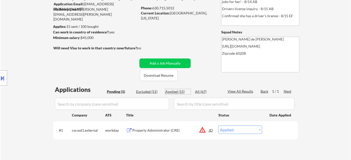
select select ""applied""
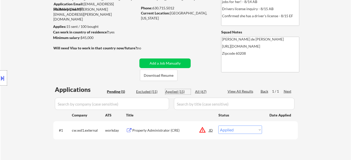
select select ""applied""
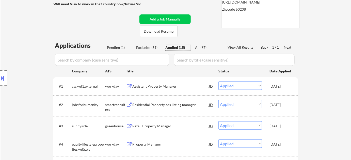
scroll to position [115, 0]
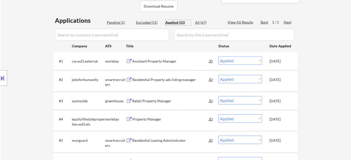
click at [120, 23] on div "Pending (1)" at bounding box center [119, 22] width 25 height 5
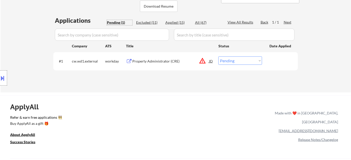
click at [175, 23] on div "Applied (15)" at bounding box center [177, 22] width 25 height 5
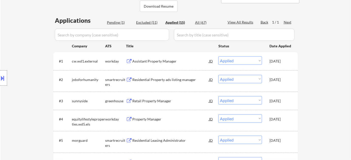
click at [154, 22] on div "Excluded (51)" at bounding box center [148, 22] width 25 height 5
select select ""excluded__bad_match_""
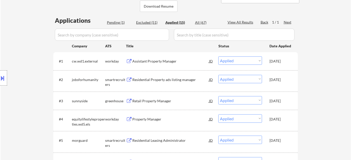
select select ""excluded__bad_match_""
select select ""excluded__location_""
select select ""excluded__bad_match_""
select select ""excluded__expired_""
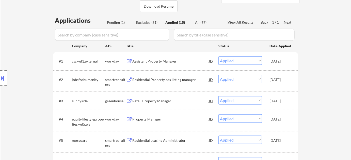
select select ""excluded__blocklist_""
select select ""excluded__expired_""
select select ""excluded__bad_match_""
select select ""excluded__expired_""
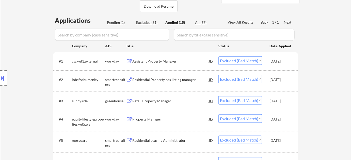
select select ""excluded__location_""
select select ""excluded__bad_match_""
select select ""excluded__location_""
select select ""excluded__bad_match_""
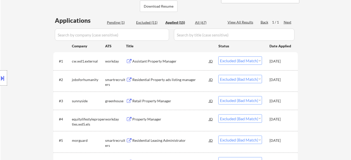
select select ""excluded__bad_match_""
select select ""excluded__blocklist_""
select select ""excluded__expired_""
select select ""excluded__location_""
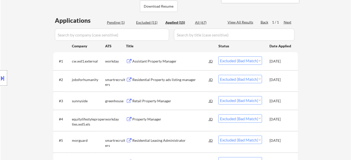
select select ""excluded__location_""
select select ""excluded__bad_match_""
select select ""excluded__expired_""
select select ""excluded__bad_match_""
select select ""excluded__expired_""
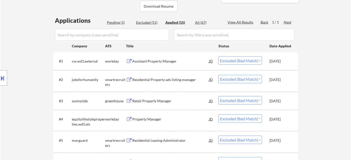
select select ""excluded__location_""
select select ""excluded__expired_""
select select ""excluded__location_""
select select ""excluded__bad_match_""
select select ""excluded__salary_""
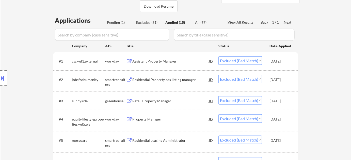
select select ""excluded__expired_""
select select ""excluded__location_""
select select ""excluded__expired_""
select select ""excluded__bad_match_""
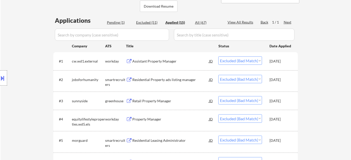
select select ""excluded__bad_match_""
select select ""excluded__blocklist_""
select select ""excluded__bad_match_""
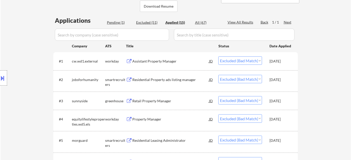
select select ""excluded__blocklist_""
select select ""excluded__bad_match_""
select select ""excluded__location_""
select select ""excluded__bad_match_""
select select ""excluded__location_""
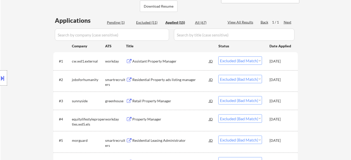
select select ""excluded__location_""
select select ""excluded__bad_match_""
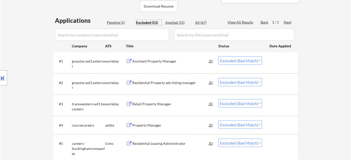
click at [126, 32] on input "input" at bounding box center [112, 35] width 114 height 12
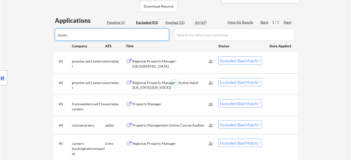
type input "assest"
select select ""excluded__bad_match_""
select select ""excluded__expired_""
select select ""excluded__blocklist_""
select select ""excluded__bad_match_""
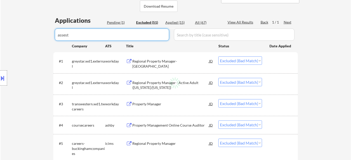
select select ""excluded__bad_match_""
select select ""excluded__expired_""
select select ""excluded__location_""
select select ""excluded__bad_match_""
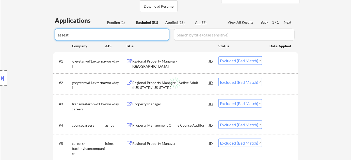
select select ""excluded__blocklist_""
select select ""excluded__expired_""
select select ""excluded__location_""
select select ""excluded__expired_""
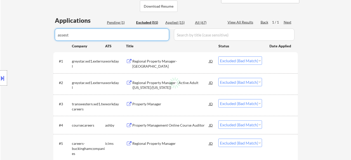
select select ""excluded__salary_""
select select ""excluded__expired_""
select select ""excluded__location_""
select select ""excluded__bad_match_""
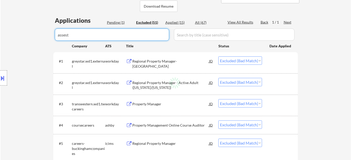
select select ""excluded__bad_match_""
select select ""excluded__blocklist_""
select select ""excluded__bad_match_""
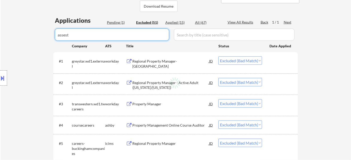
select select ""excluded__blocklist_""
select select ""excluded__location_""
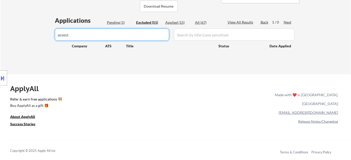
drag, startPoint x: 128, startPoint y: 33, endPoint x: 0, endPoint y: 26, distance: 127.9
click at [0, 26] on div "← Return to /applysquad Mailslurp Inbox Job Search Builder Laura Gerdes User Em…" at bounding box center [175, 110] width 351 height 450
type input "stg"
select select ""excluded__location_""
select select ""excluded__bad_match_""
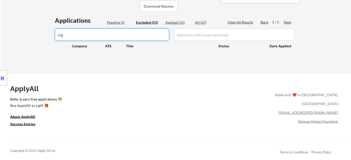
select select ""excluded__bad_match_""
select select ""excluded__blocklist_""
select select ""excluded__expired_""
select select ""excluded__bad_match_""
select select ""excluded__location_""
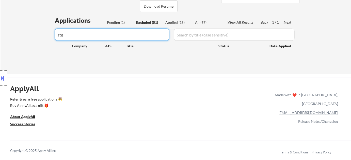
select select ""excluded__location_""
select select ""excluded__expired_""
select select ""excluded__location_""
select select ""excluded__expired_""
select select ""excluded__location_""
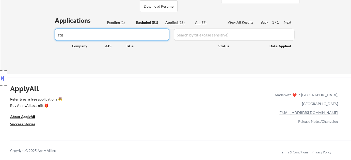
select select ""excluded__expired_""
select select ""excluded__blocklist_""
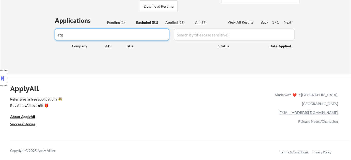
select select ""excluded__location_""
drag, startPoint x: 111, startPoint y: 31, endPoint x: 0, endPoint y: 39, distance: 111.7
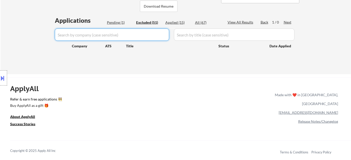
select select ""excluded__bad_match_""
select select ""excluded__expired_""
select select ""excluded__location_""
select select ""excluded__bad_match_""
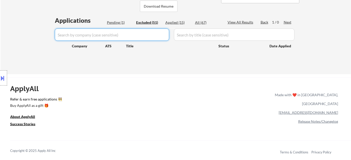
select select ""excluded__bad_match_""
select select ""excluded__blocklist_""
select select ""excluded__location_""
select select ""excluded__bad_match_""
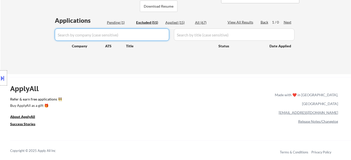
select select ""excluded__expired_""
select select ""excluded__bad_match_""
select select ""excluded__expired_""
select select ""excluded__bad_match_""
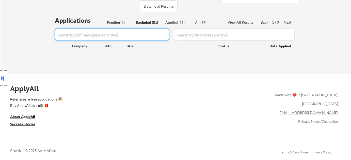
select select ""excluded__salary_""
select select ""excluded__expired_""
select select ""excluded__location_""
select select ""excluded__expired_""
select select ""excluded__bad_match_""
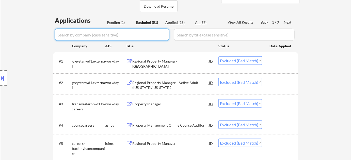
click at [205, 23] on div "All (67)" at bounding box center [207, 22] width 25 height 5
click at [132, 32] on input "input" at bounding box center [112, 35] width 114 height 12
select select ""applied""
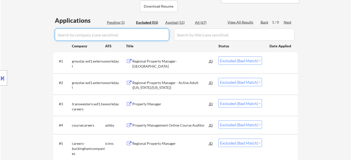
select select ""applied""
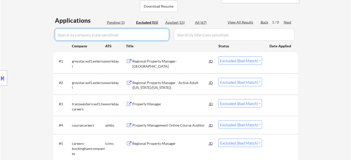
select select ""applied""
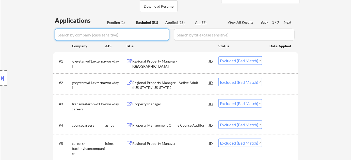
select select ""applied""
select select ""excluded__bad_match_""
select select ""excluded__location_""
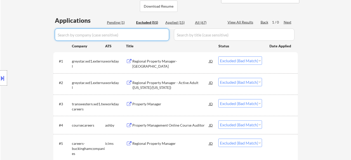
select select ""excluded__bad_match_""
select select ""excluded__expired_""
select select ""excluded__blocklist_""
select select ""excluded__expired_""
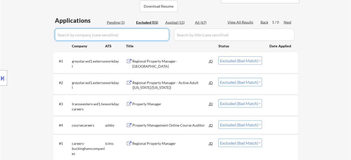
select select ""excluded__bad_match_""
select select ""excluded__location_""
select select ""excluded__bad_match_""
select select ""excluded__location_""
select select ""excluded__bad_match_""
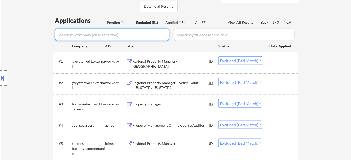
select select ""excluded__bad_match_""
select select ""excluded__blocklist_""
select select ""pending""
select select ""excluded__expired_""
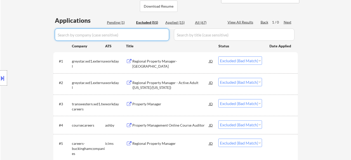
select select ""excluded__location_""
select select ""excluded__bad_match_""
select select ""excluded__expired_""
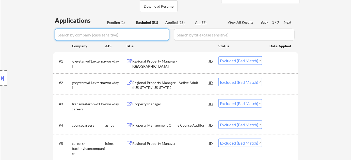
select select ""excluded__location_""
select select ""excluded__expired_""
select select ""excluded__location_""
select select ""excluded__bad_match_""
select select ""excluded__salary_""
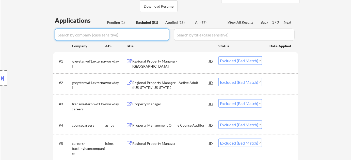
select select ""excluded__expired_""
select select ""excluded__location_""
select select ""excluded__expired_""
select select ""excluded__bad_match_""
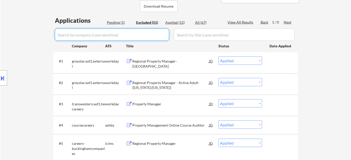
select select ""excluded__bad_match_""
select select ""excluded__blocklist_""
select select ""excluded__bad_match_""
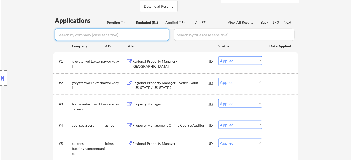
select select ""excluded__blocklist_""
select select ""excluded__bad_match_""
select select ""excluded__location_""
select select ""excluded__bad_match_""
select select ""excluded__location_""
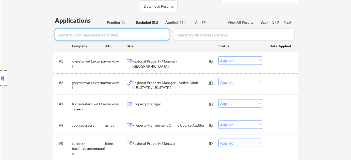
select select ""excluded__location_""
select select ""excluded__bad_match_""
click at [134, 32] on input "input" at bounding box center [112, 35] width 114 height 12
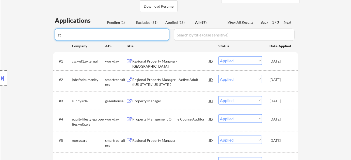
type input "stg"
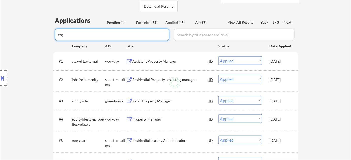
select select ""excluded__bad_match_""
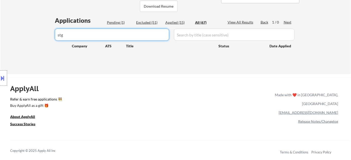
drag, startPoint x: 105, startPoint y: 36, endPoint x: 0, endPoint y: 23, distance: 105.5
click at [0, 24] on div "← Return to /applysquad Mailslurp Inbox Job Search Builder Laura Gerdes User Em…" at bounding box center [175, 110] width 351 height 450
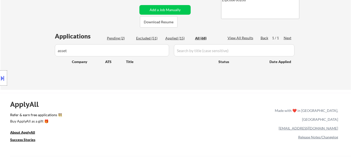
scroll to position [92, 0]
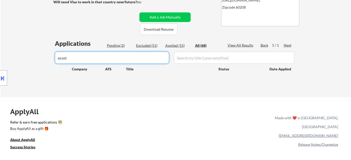
drag, startPoint x: 104, startPoint y: 55, endPoint x: 31, endPoint y: 59, distance: 72.9
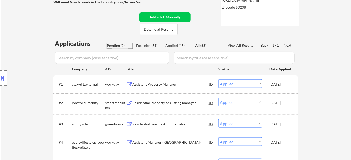
click at [121, 43] on div "Pending (2)" at bounding box center [119, 45] width 25 height 5
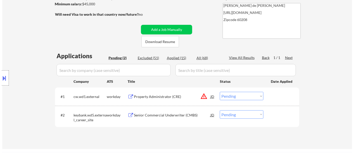
scroll to position [69, 0]
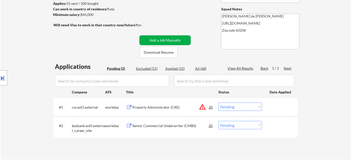
click at [157, 41] on button "Add a Job Manually" at bounding box center [164, 41] width 51 height 10
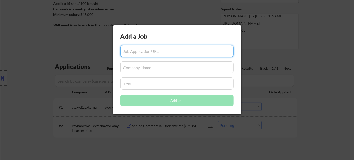
drag, startPoint x: 143, startPoint y: 53, endPoint x: 133, endPoint y: 67, distance: 18.0
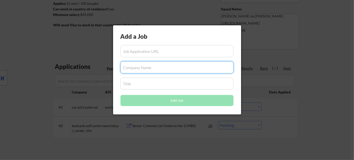
paste input "STG Asset Management, Inc."
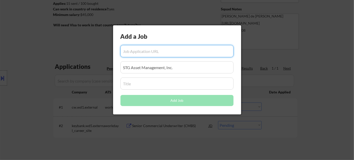
click at [143, 53] on input "input" at bounding box center [177, 51] width 113 height 12
paste input "https://www.glassdoor.com/Job/highland-park-property-manager-jobs-SRCH_IL.0%2C1…"
click at [152, 85] on input "input" at bounding box center [177, 84] width 113 height 12
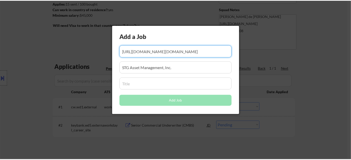
scroll to position [0, 0]
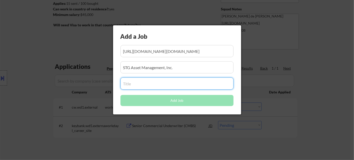
paste input "Property Manager"
click at [165, 101] on button "Add Job" at bounding box center [177, 100] width 113 height 11
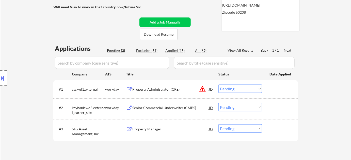
scroll to position [115, 0]
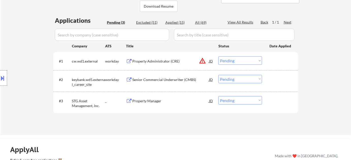
click at [246, 103] on select "Choose an option... Pending Applied Excluded (Questions) Excluded (Expired) Exc…" at bounding box center [240, 100] width 44 height 8
click at [218, 96] on select "Choose an option... Pending Applied Excluded (Questions) Excluded (Expired) Exc…" at bounding box center [240, 100] width 44 height 8
click at [155, 103] on div "Property Manager" at bounding box center [170, 101] width 77 height 5
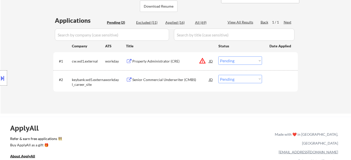
click at [176, 21] on div "Applied (16)" at bounding box center [177, 22] width 25 height 5
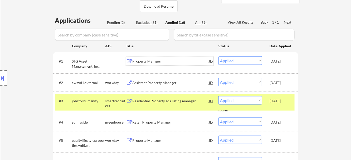
click at [148, 60] on div "Property Manager" at bounding box center [170, 61] width 77 height 5
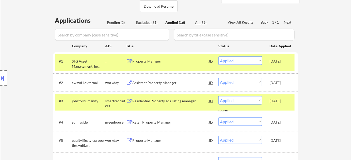
click at [114, 22] on div "Pending (2)" at bounding box center [119, 22] width 25 height 5
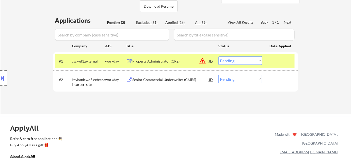
click at [152, 81] on div "Senior Commercial Underwriter (CMBS)" at bounding box center [170, 79] width 77 height 5
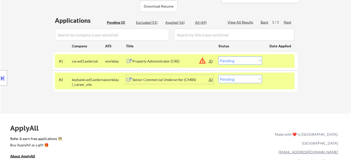
click at [247, 77] on select "Choose an option... Pending Applied Excluded (Questions) Excluded (Expired) Exc…" at bounding box center [240, 79] width 44 height 8
click at [218, 75] on select "Choose an option... Pending Applied Excluded (Questions) Excluded (Expired) Exc…" at bounding box center [240, 79] width 44 height 8
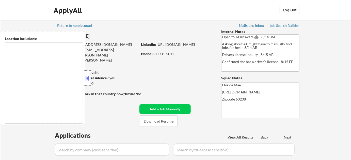
type textarea "[GEOGRAPHIC_DATA], [GEOGRAPHIC_DATA][PERSON_NAME], [GEOGRAPHIC_DATA], [GEOGRAPH…"
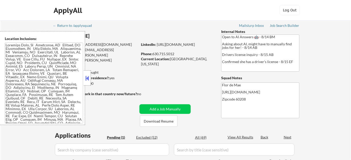
scroll to position [23, 0]
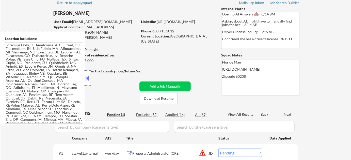
click at [90, 80] on div at bounding box center [87, 78] width 7 height 15
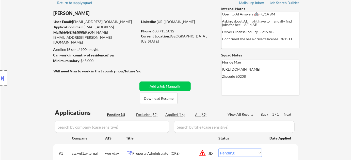
click at [181, 114] on div "Applied (16)" at bounding box center [177, 114] width 25 height 5
select select ""applied""
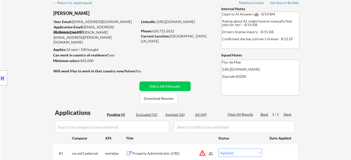
select select ""applied""
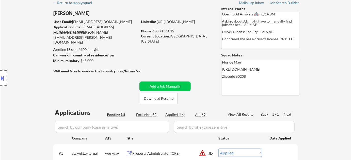
select select ""applied""
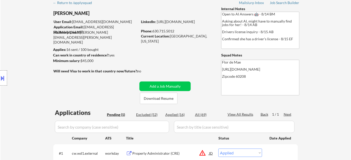
select select ""applied""
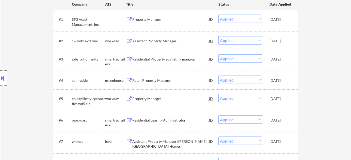
scroll to position [153, 0]
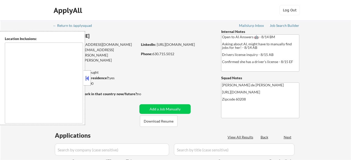
select select ""pending""
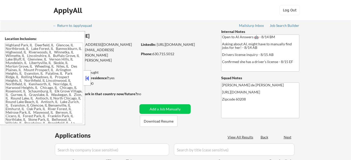
type textarea "[GEOGRAPHIC_DATA], [GEOGRAPHIC_DATA], [GEOGRAPHIC_DATA], [GEOGRAPHIC_DATA] [GEO…"
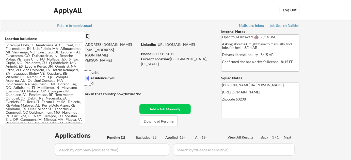
scroll to position [23, 0]
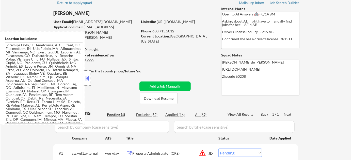
click at [176, 113] on div "Applied (16)" at bounding box center [177, 114] width 25 height 5
select select ""applied""
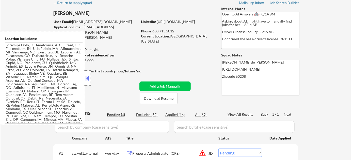
select select ""applied""
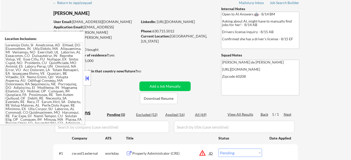
select select ""applied""
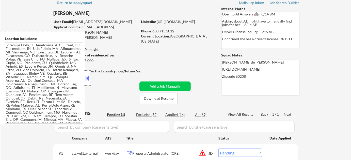
select select ""applied""
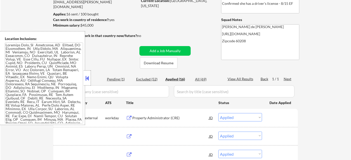
scroll to position [69, 0]
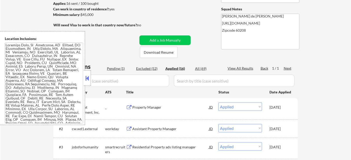
click at [87, 79] on button at bounding box center [87, 79] width 6 height 8
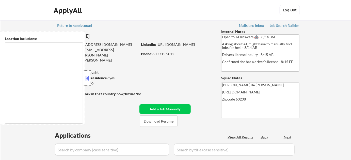
type textarea "[GEOGRAPHIC_DATA], [GEOGRAPHIC_DATA], [GEOGRAPHIC_DATA], [GEOGRAPHIC_DATA] [GEO…"
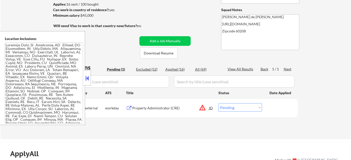
scroll to position [69, 0]
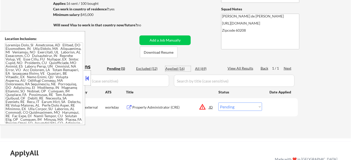
click at [184, 68] on div "Applied (16)" at bounding box center [177, 68] width 25 height 5
select select ""applied""
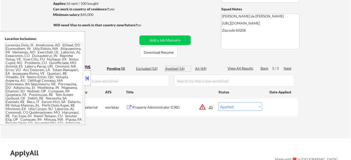
select select ""applied""
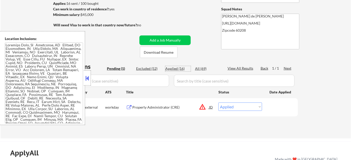
select select ""applied""
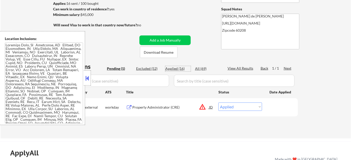
select select ""applied""
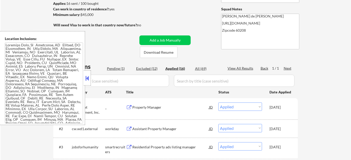
click at [180, 69] on div "Applied (16)" at bounding box center [177, 68] width 25 height 5
click at [89, 78] on button at bounding box center [87, 79] width 6 height 8
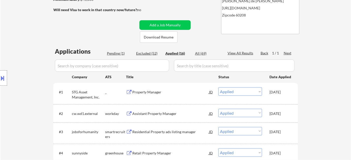
scroll to position [92, 0]
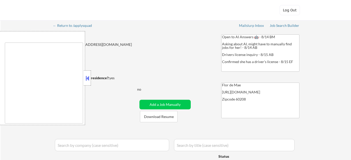
type textarea "[GEOGRAPHIC_DATA], [GEOGRAPHIC_DATA][PERSON_NAME], [GEOGRAPHIC_DATA], [GEOGRAPH…"
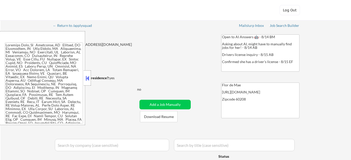
select select ""pending""
